Goal: Transaction & Acquisition: Obtain resource

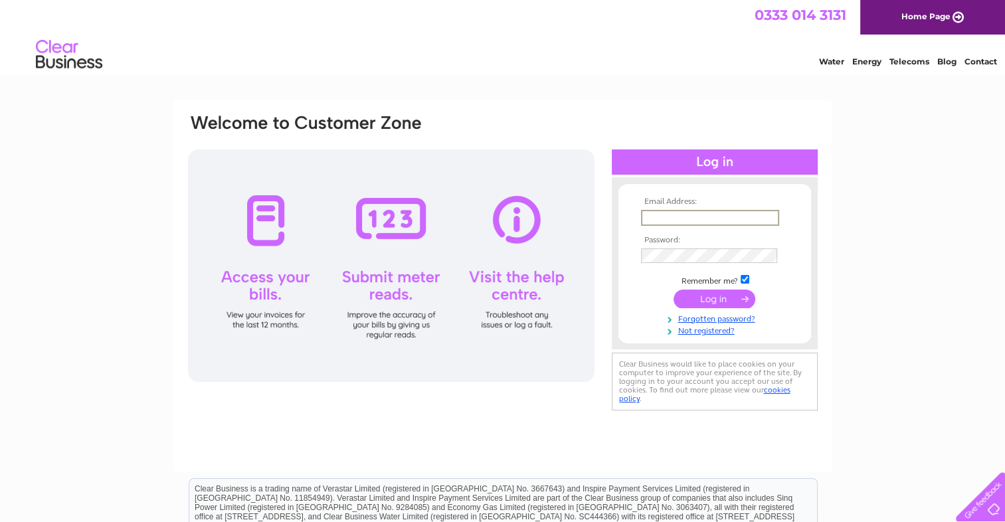
click at [692, 218] on input "text" at bounding box center [710, 218] width 138 height 16
click at [685, 221] on input "text" at bounding box center [709, 217] width 137 height 15
click at [682, 245] on td at bounding box center [715, 254] width 154 height 21
click at [709, 296] on input "submit" at bounding box center [715, 297] width 82 height 19
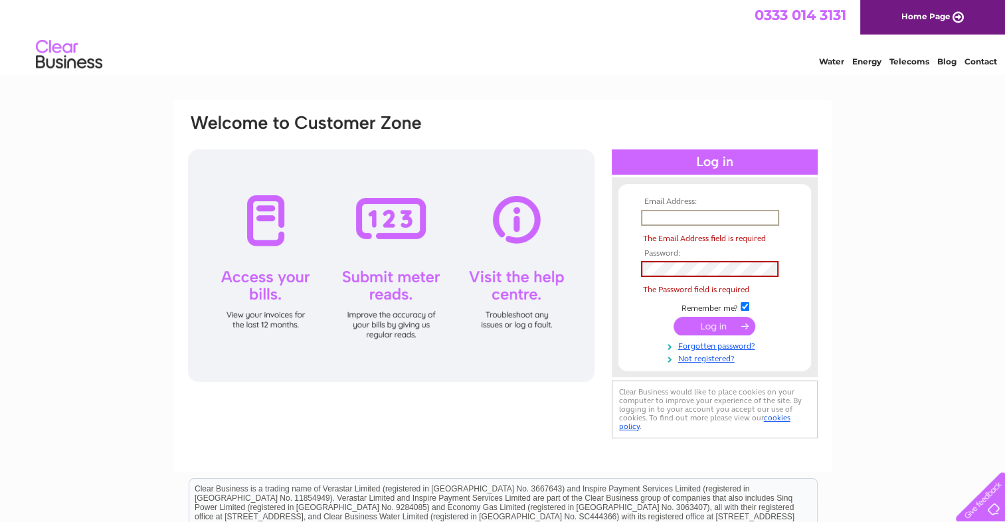
click at [671, 212] on input "text" at bounding box center [710, 218] width 138 height 16
type input "accounts@seasoners.co.uk"
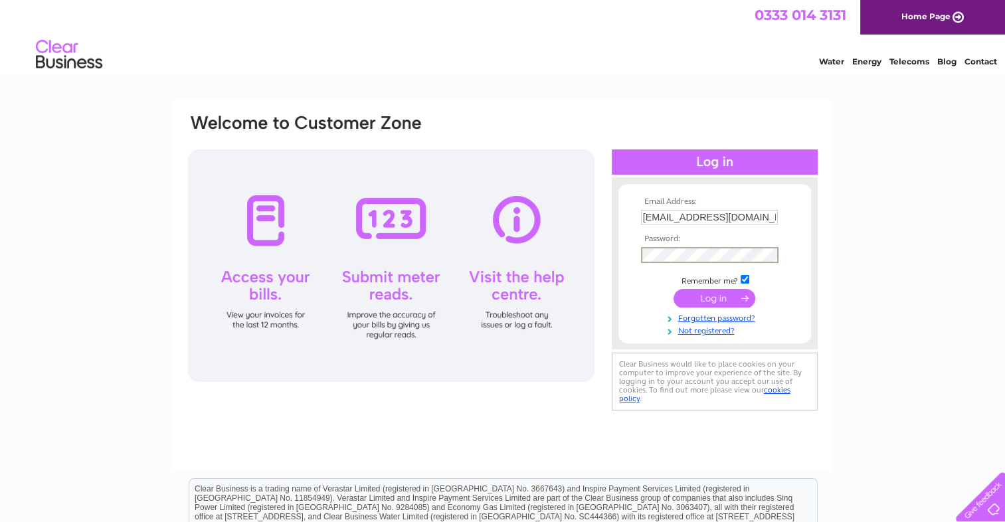
click at [703, 298] on input "submit" at bounding box center [715, 298] width 82 height 19
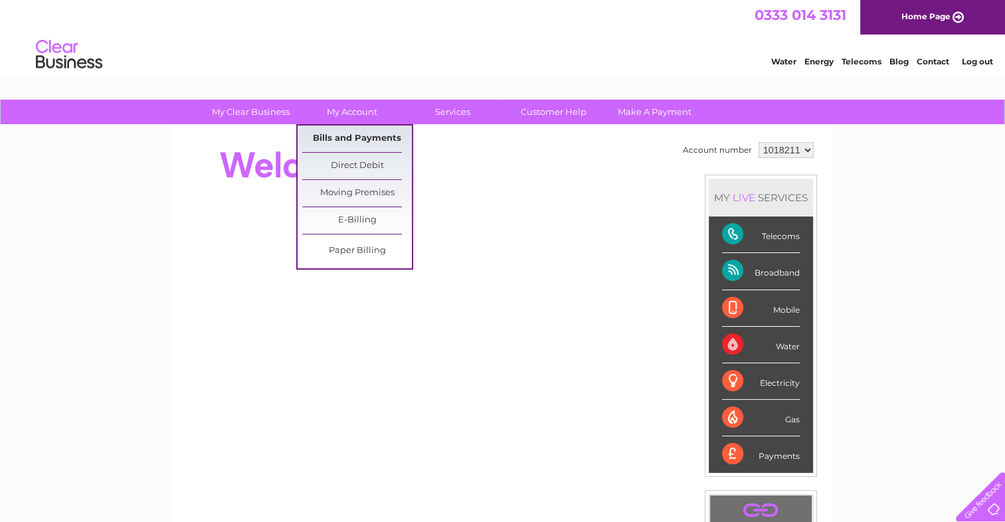
click at [361, 141] on link "Bills and Payments" at bounding box center [357, 139] width 110 height 27
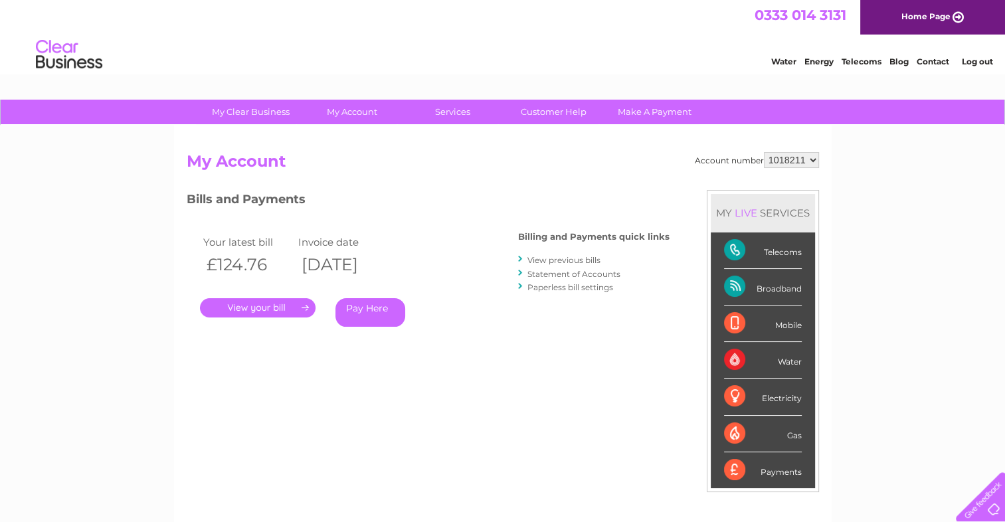
click at [252, 311] on link "." at bounding box center [258, 307] width 116 height 19
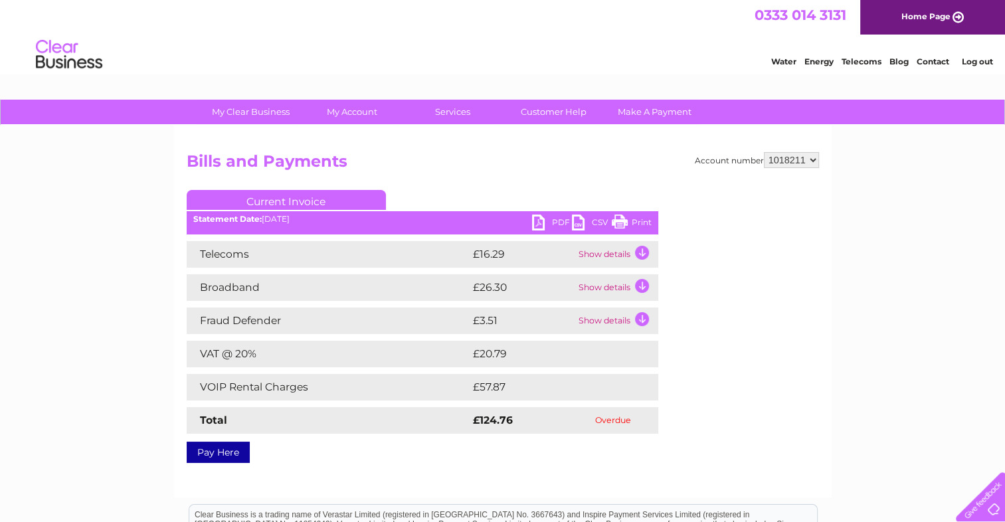
click at [620, 257] on td "Show details" at bounding box center [616, 254] width 83 height 27
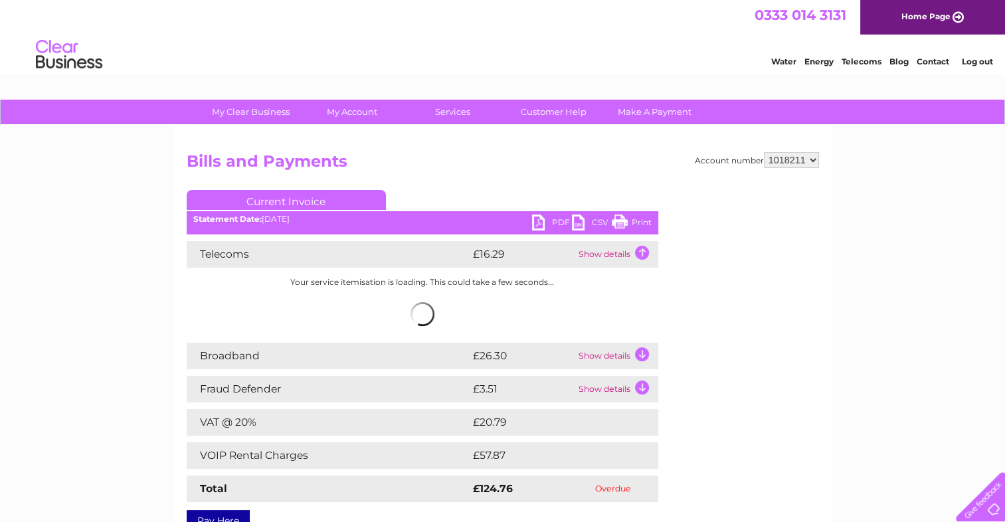
click at [611, 355] on td "Show details" at bounding box center [616, 356] width 83 height 27
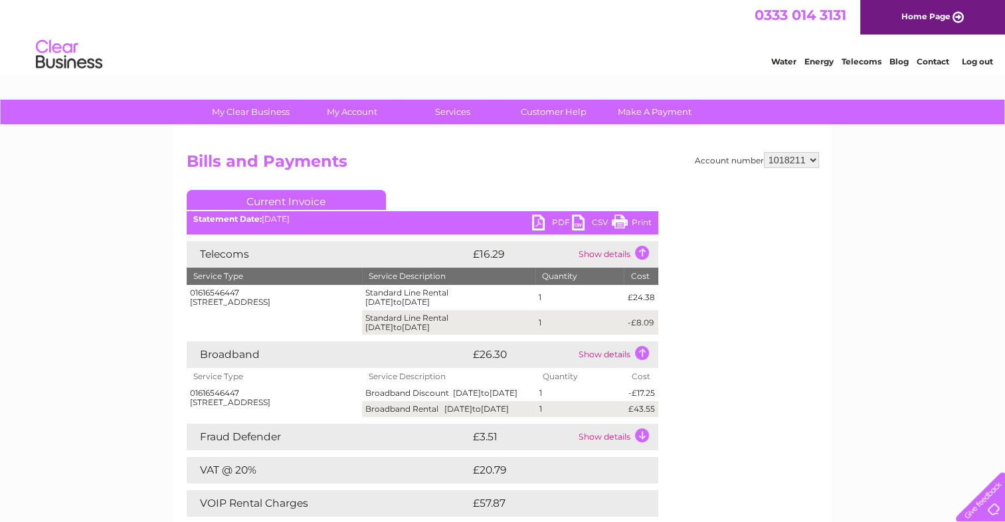
click at [796, 161] on select "1018211" at bounding box center [791, 160] width 55 height 16
click at [606, 161] on h2 "Bills and Payments" at bounding box center [503, 164] width 632 height 25
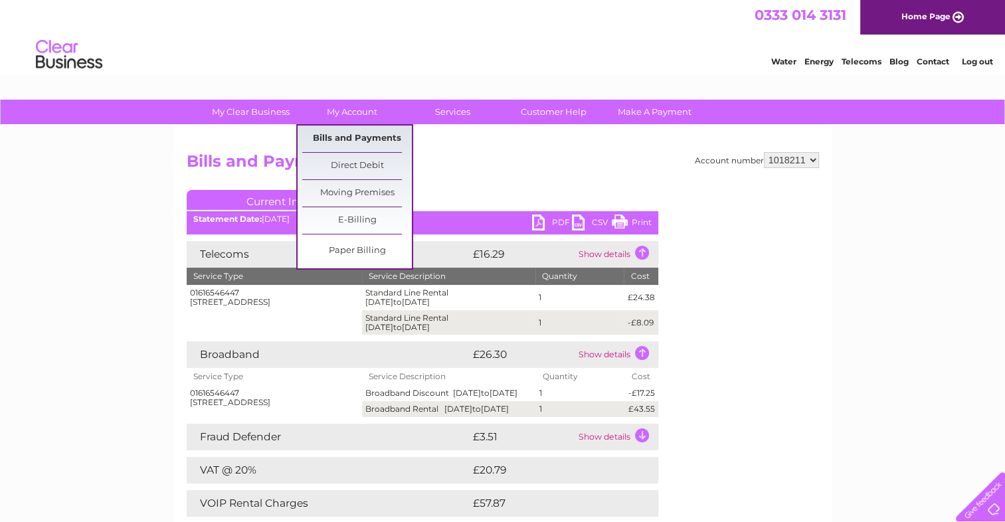
click at [361, 147] on link "Bills and Payments" at bounding box center [357, 139] width 110 height 27
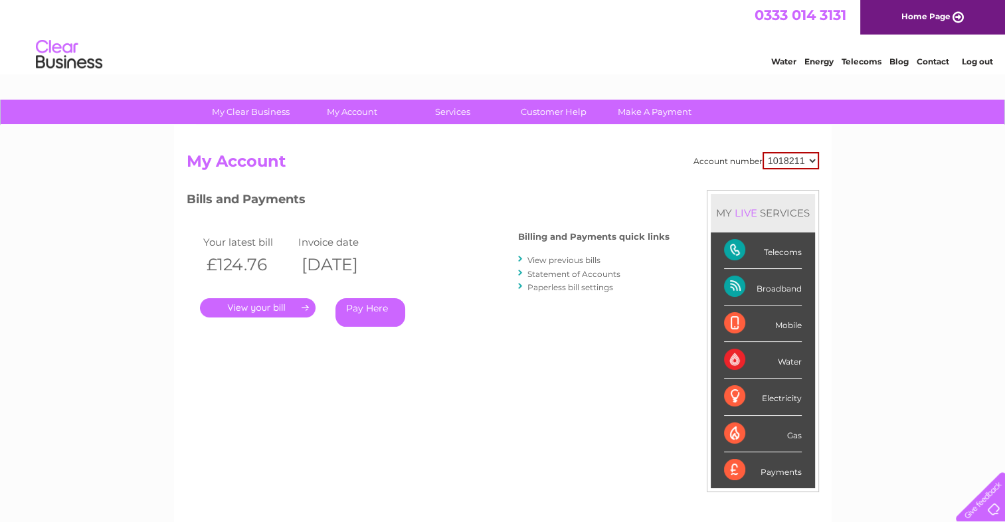
click at [549, 260] on link "View previous bills" at bounding box center [563, 260] width 73 height 10
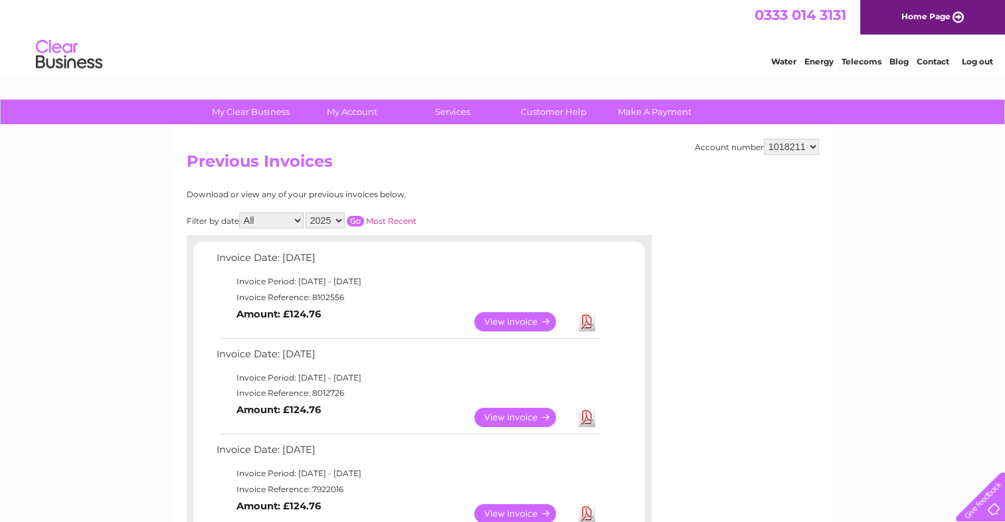
click at [593, 324] on link "Download" at bounding box center [587, 321] width 17 height 19
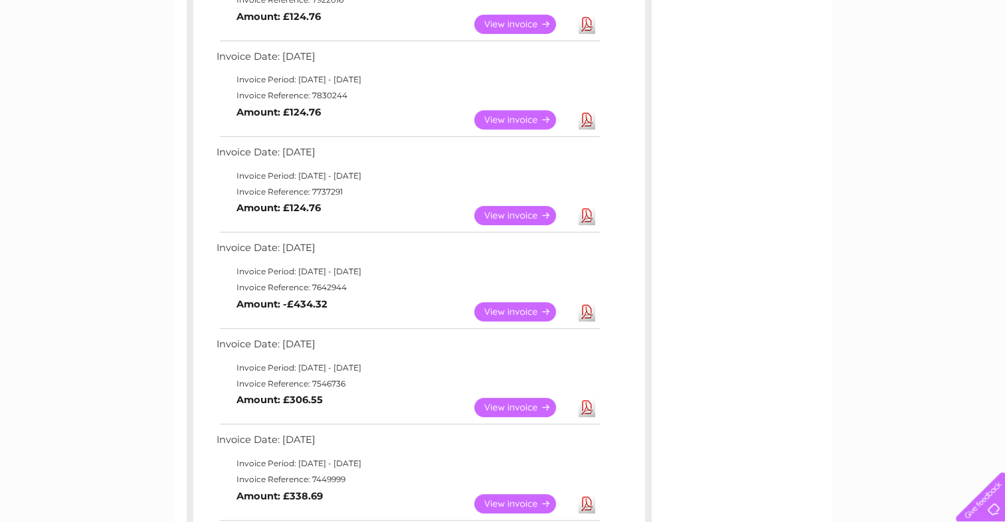
scroll to position [664, 0]
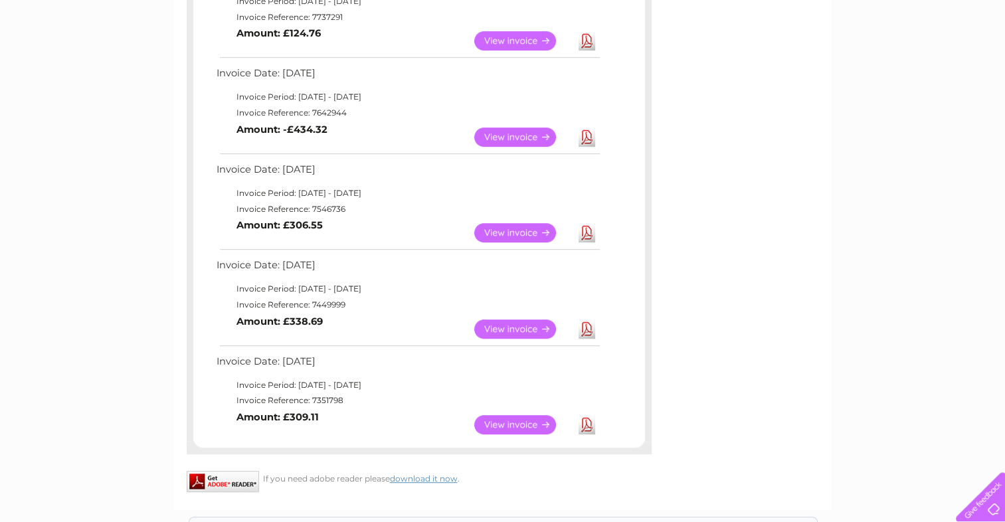
click at [507, 237] on link "View" at bounding box center [523, 232] width 98 height 19
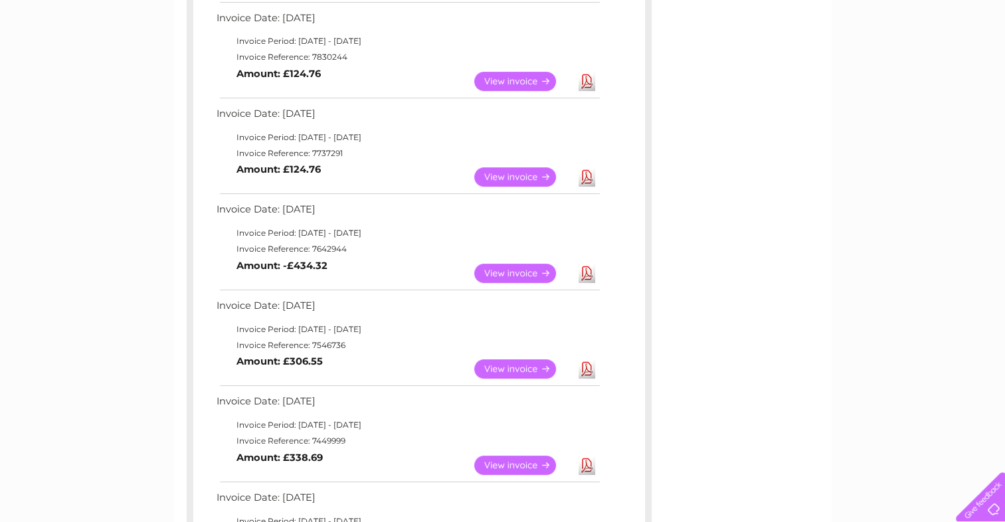
scroll to position [196, 0]
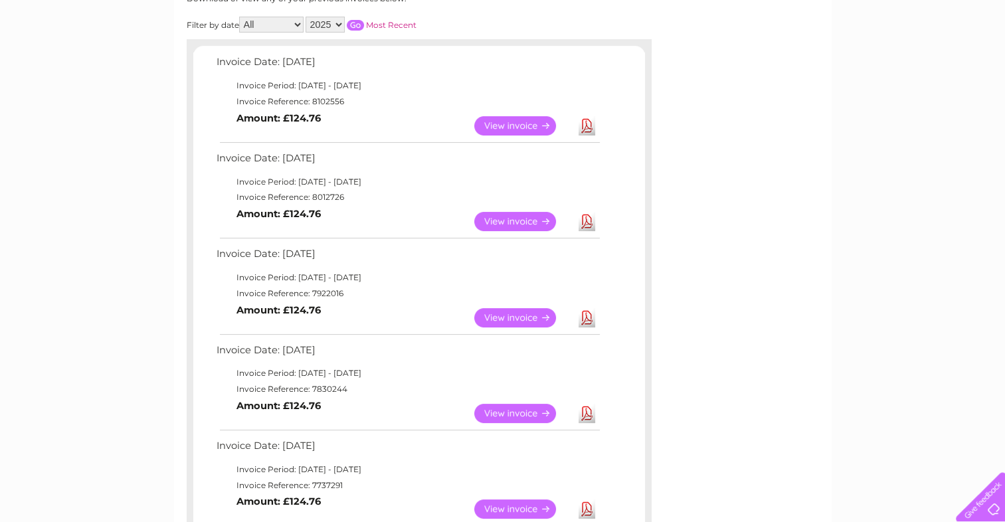
click at [522, 130] on link "View" at bounding box center [523, 125] width 98 height 19
